Goal: Task Accomplishment & Management: Complete application form

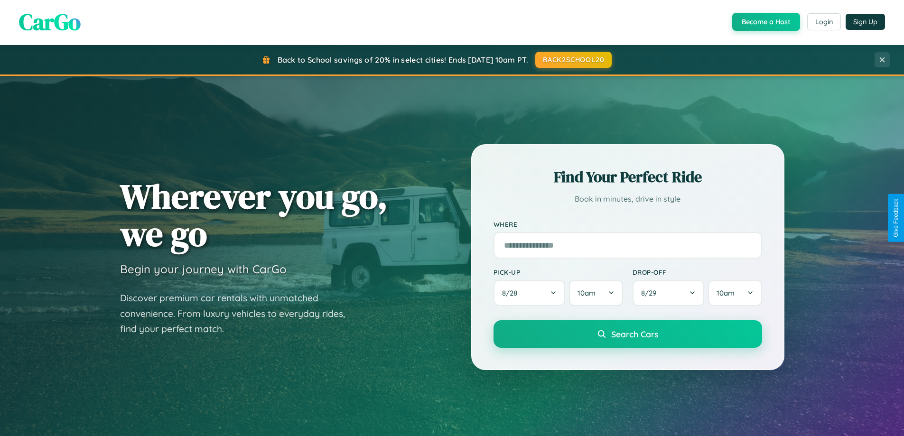
scroll to position [409, 0]
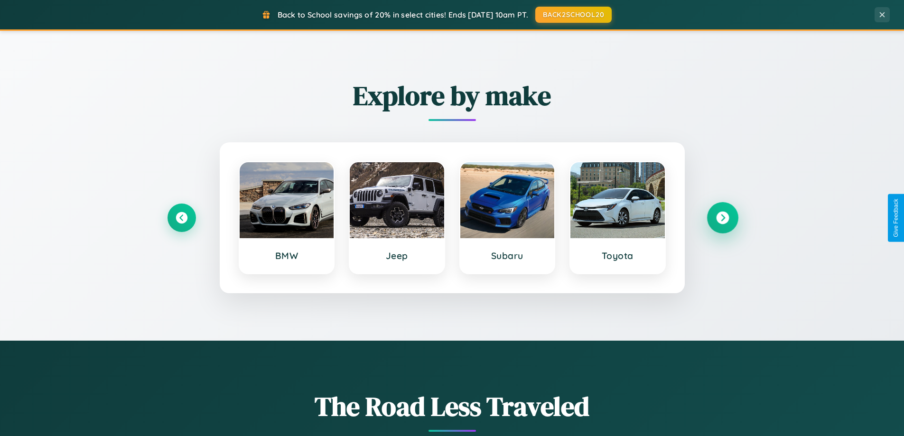
click at [722, 218] on icon at bounding box center [722, 218] width 13 height 13
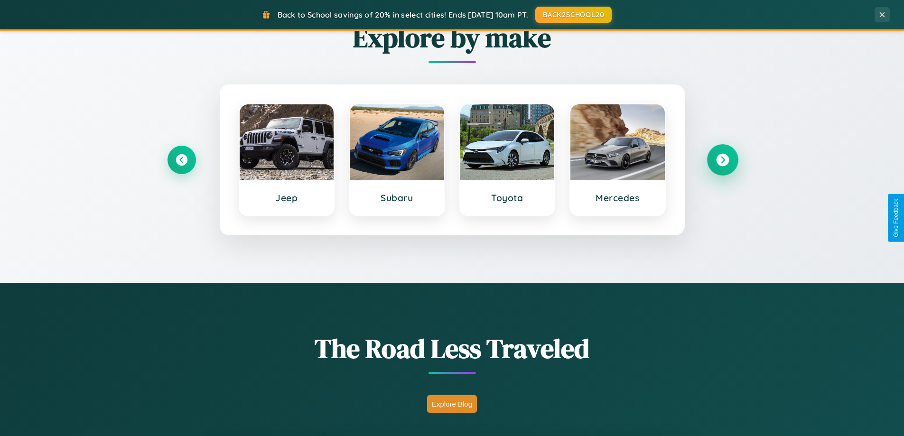
scroll to position [1826, 0]
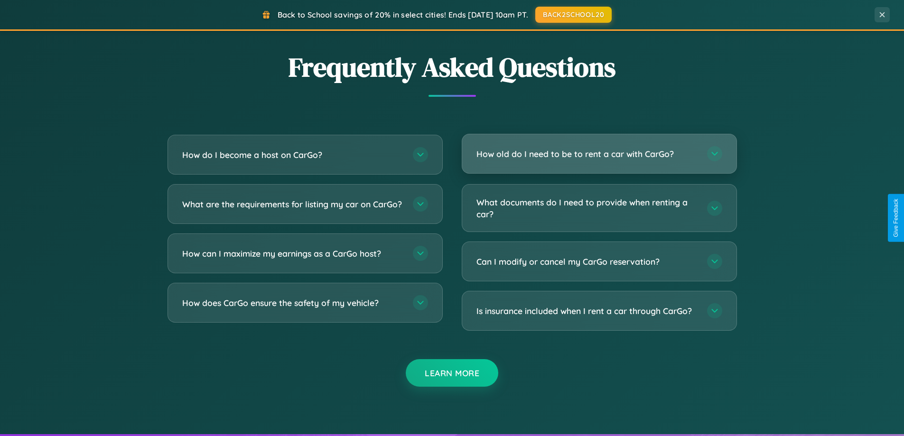
click at [599, 154] on h3 "How old do I need to be to rent a car with CarGo?" at bounding box center [587, 154] width 221 height 12
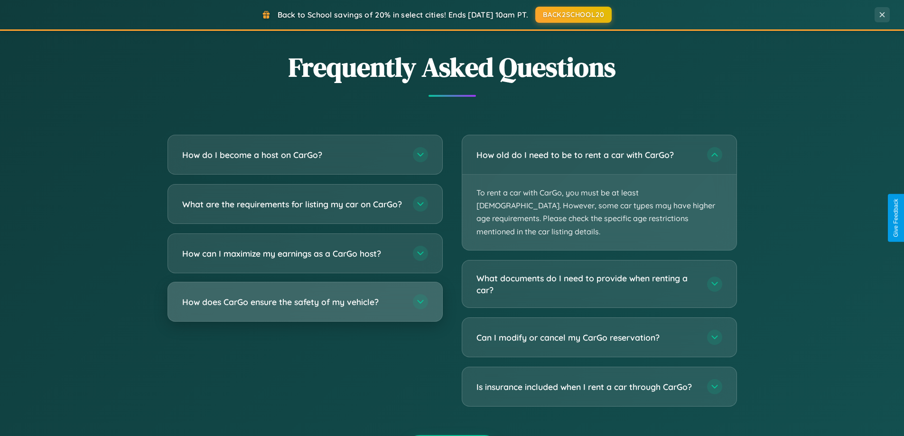
click at [305, 308] on h3 "How does CarGo ensure the safety of my vehicle?" at bounding box center [292, 302] width 221 height 12
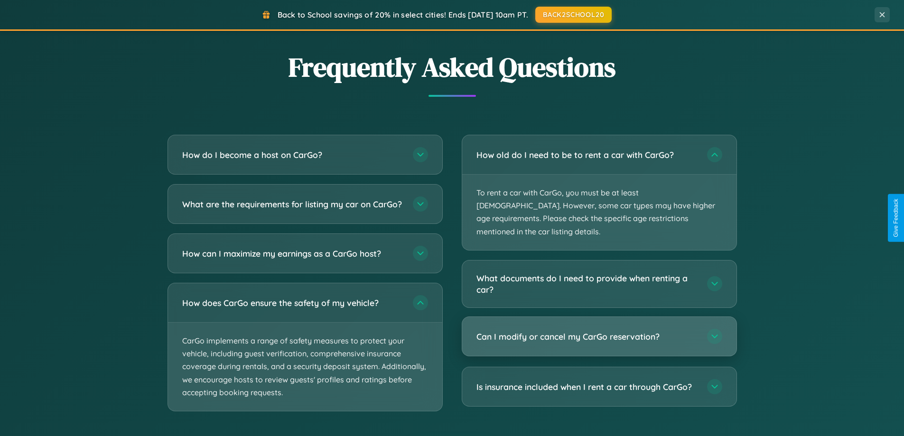
click at [599, 331] on h3 "Can I modify or cancel my CarGo reservation?" at bounding box center [587, 337] width 221 height 12
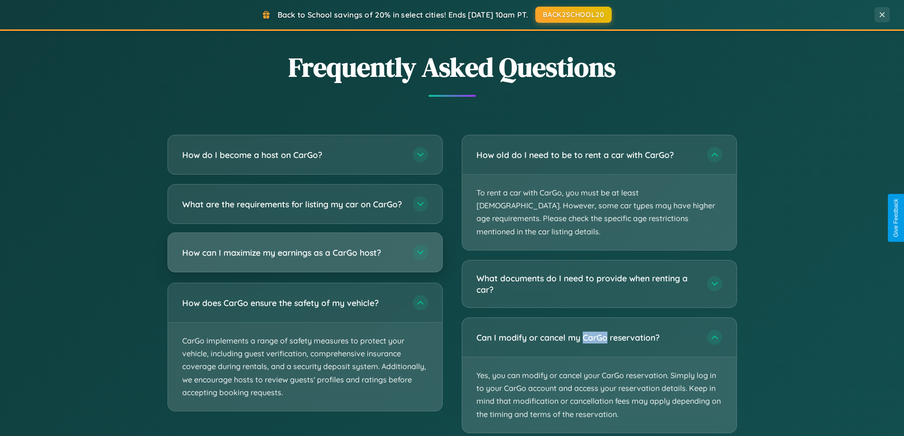
click at [305, 259] on h3 "How can I maximize my earnings as a CarGo host?" at bounding box center [292, 253] width 221 height 12
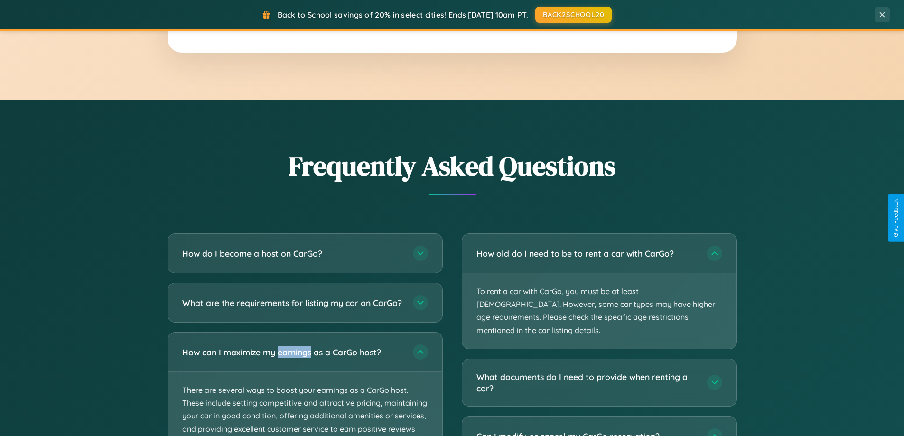
scroll to position [0, 0]
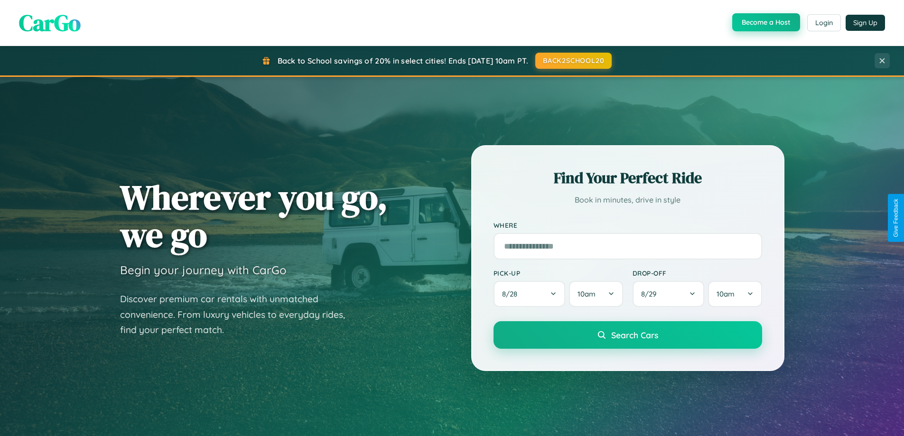
click at [765, 23] on button "Become a Host" at bounding box center [766, 22] width 68 height 18
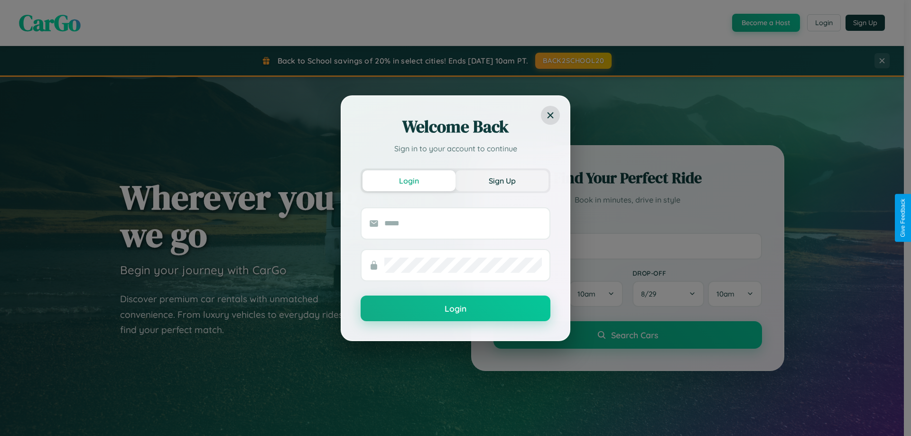
click at [502, 180] on button "Sign Up" at bounding box center [502, 180] width 93 height 21
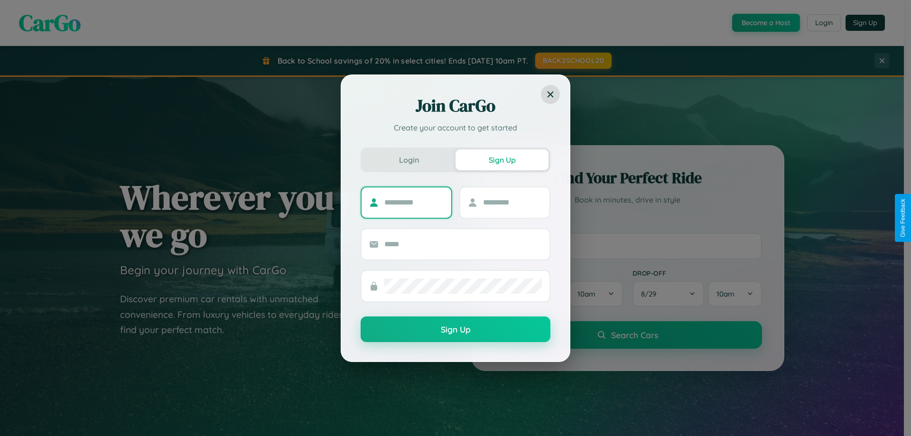
click at [414, 202] on input "text" at bounding box center [413, 202] width 59 height 15
type input "*****"
click at [512, 202] on input "text" at bounding box center [512, 202] width 59 height 15
type input "*****"
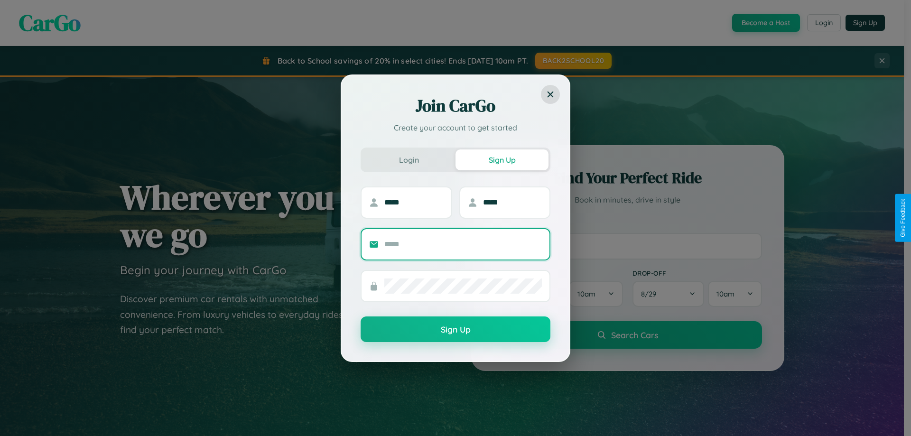
click at [463, 244] on input "text" at bounding box center [463, 244] width 158 height 15
type input "**********"
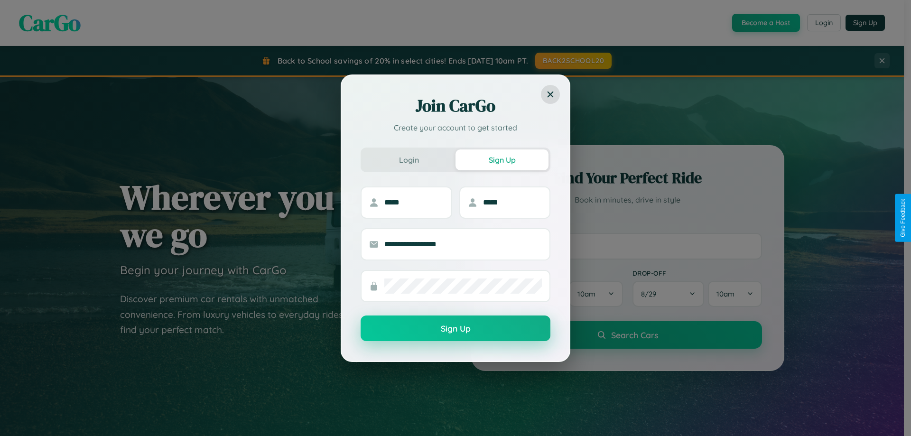
click at [456, 329] on button "Sign Up" at bounding box center [456, 329] width 190 height 26
